Goal: Information Seeking & Learning: Learn about a topic

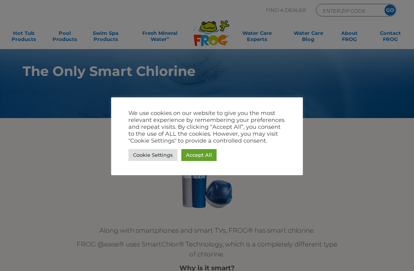
click at [157, 152] on link "Cookie Settings" at bounding box center [152, 155] width 49 height 12
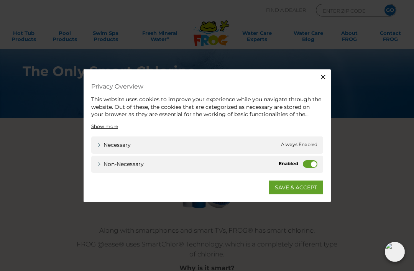
click at [340, 79] on div "Close Privacy Overview This website uses cookies to improve your experience whi…" at bounding box center [207, 135] width 414 height 271
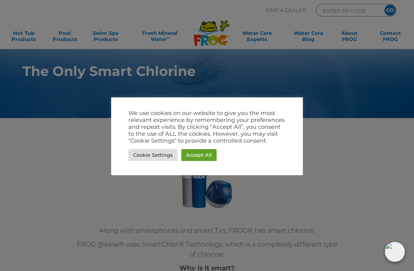
click at [324, 74] on div at bounding box center [207, 135] width 414 height 271
click at [206, 156] on link "Accept All" at bounding box center [198, 155] width 35 height 12
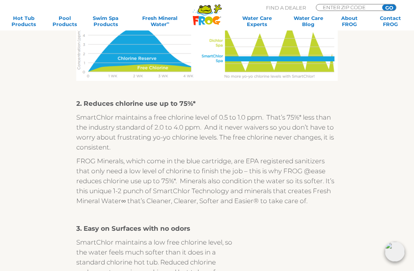
scroll to position [538, 0]
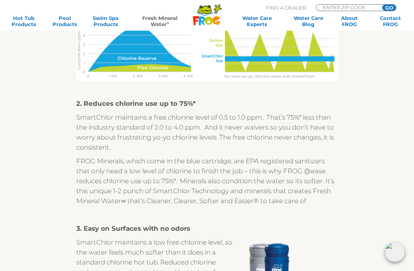
click at [159, 25] on link "Fresh Mineral Water ∞" at bounding box center [160, 21] width 58 height 12
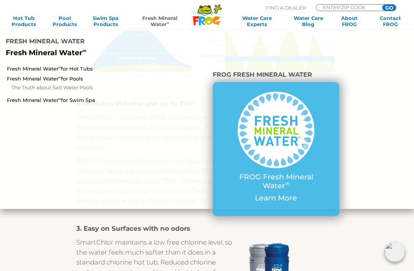
click at [79, 65] on link "Fresh Mineral Water ∞ for Hot Tubs" at bounding box center [72, 68] width 131 height 7
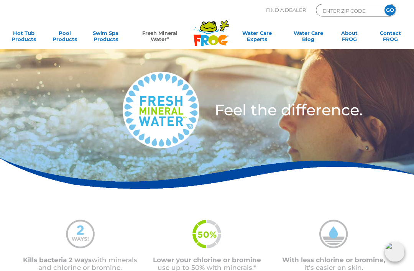
scroll to position [1, 0]
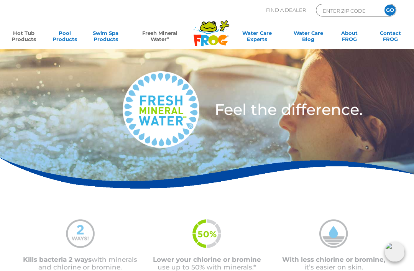
click at [28, 33] on link "Hot Tub Products" at bounding box center [24, 37] width 32 height 15
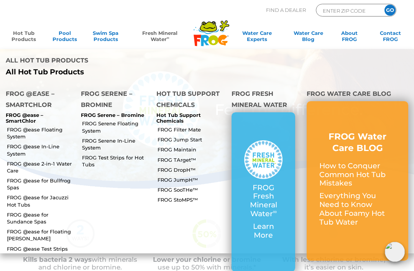
click at [57, 177] on link "FROG @ease for Bullfrog Spas" at bounding box center [41, 184] width 68 height 14
click at [43, 177] on link "FROG @ease for Bullfrog Spas" at bounding box center [41, 184] width 68 height 14
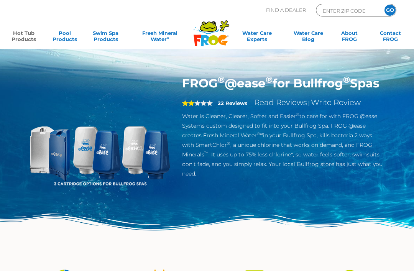
click at [46, 146] on img at bounding box center [99, 147] width 142 height 142
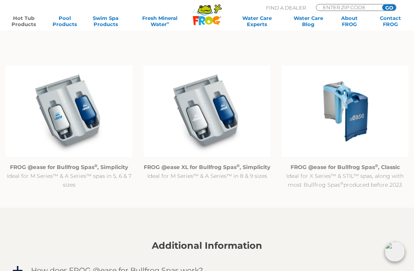
scroll to position [695, 0]
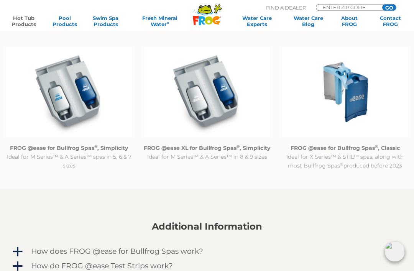
click at [352, 85] on img at bounding box center [344, 92] width 126 height 91
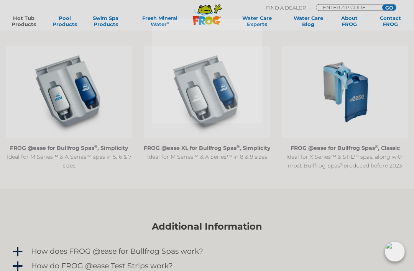
scroll to position [695, 0]
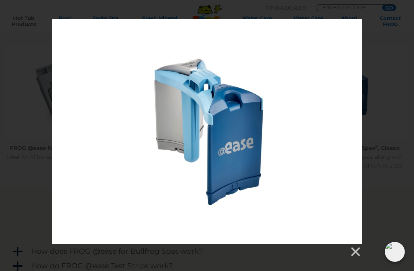
click at [393, 182] on div at bounding box center [207, 138] width 414 height 238
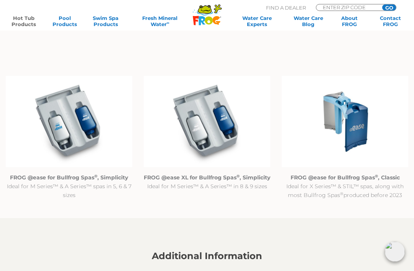
scroll to position [714, 0]
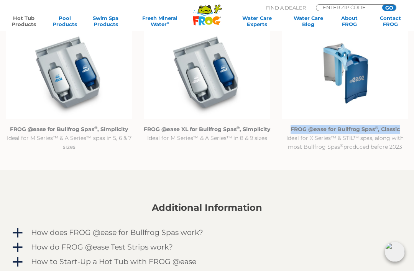
copy strong "FROG @ease for Bullfrog Spas ® , Classic"
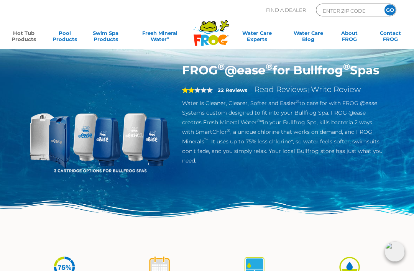
scroll to position [0, 0]
